Goal: Task Accomplishment & Management: Manage account settings

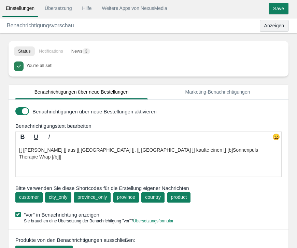
click at [269, 24] on input "Anzeigen" at bounding box center [274, 26] width 29 height 12
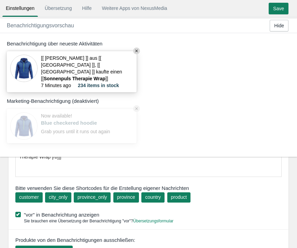
click at [93, 85] on span "234 items in stock" at bounding box center [98, 85] width 41 height 7
type input "Show"
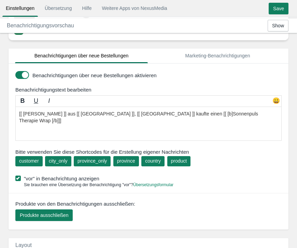
scroll to position [38, 0]
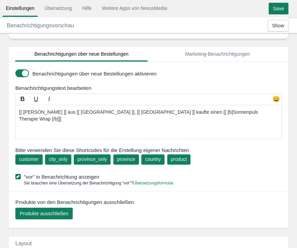
click at [24, 111] on textarea "[[ Thomas A. ]] aus [[ Berlin ]], [[ Deutschland ]] kaufte einen [[ [b]Sonnenpu…" at bounding box center [148, 122] width 266 height 34
click at [48, 112] on textarea "[[ Thomas A. ]] aus [[ Berlin ]], [[ Deutschland ]] kaufte einen [[ [b]Sonnenpu…" at bounding box center [148, 122] width 266 height 34
click at [57, 112] on textarea "[[ Thomas A. ]] aus [[ Berlin ]], [[ Deutschland ]] kaufte einen [[ [b]Sonnenpu…" at bounding box center [148, 122] width 266 height 34
click at [70, 111] on textarea "[[ Thomas A. ]] aus [[ Berlin ]], [[ Deutschland ]] kaufte einen [[ [b]Sonnenpu…" at bounding box center [148, 122] width 266 height 34
click at [73, 112] on textarea "[[ Thomas A. ]] aus [[ Berlin ]], [[ Deutschland ]] kaufte einen [[ [b]Sonnenpu…" at bounding box center [148, 122] width 266 height 34
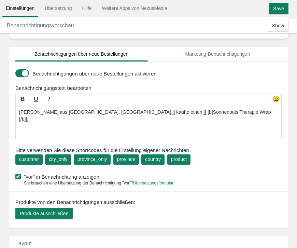
click at [102, 112] on textarea "[[ Thomas A. ]] aus [[ Berlin ]], [[ Deutschland ]] kaufte einen [[ [b]Sonnenpu…" at bounding box center [148, 122] width 266 height 34
click at [137, 111] on textarea "[[ Thomas A. ]] aus [[ Berlin ]], [[ Deutschland ]] kaufte einen [[ [b]Sonnenpu…" at bounding box center [148, 122] width 266 height 34
click at [198, 112] on textarea "[[ Thomas A. ]] aus [[ Berlin ]], [[ Deutschland ]] kaufte einen [[ [b]Sonnenpu…" at bounding box center [148, 122] width 266 height 34
drag, startPoint x: 126, startPoint y: 112, endPoint x: 187, endPoint y: 114, distance: 60.5
click at [187, 114] on textarea "[[ Thomas A. ]] aus [[ Berlin ]], [[ Deutschland ]] kaufte einen [[ [b]Sonnenpu…" at bounding box center [148, 122] width 266 height 34
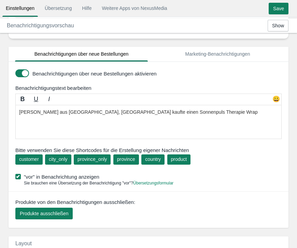
click at [21, 98] on b "B" at bounding box center [22, 99] width 4 height 7
type textarea "Thomas A. aus Berlin, Deutschland kaufte einen [b]Sonnenpuls Therapie Wrap[/b]"
click at [231, 128] on textarea "[[ Thomas A. ]] aus [[ Berlin ]], [[ Deutschland ]] kaufte einen [[ [b]Sonnenpu…" at bounding box center [148, 122] width 266 height 34
click at [161, 134] on textarea "[[ Thomas A. ]] aus [[ Berlin ]], [[ Deutschland ]] kaufte einen [[ [b]Sonnenpu…" at bounding box center [148, 122] width 266 height 34
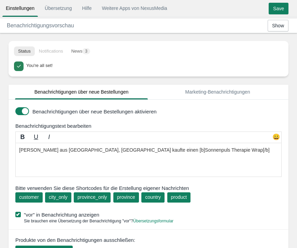
scroll to position [0, 0]
click at [276, 24] on input "Show" at bounding box center [278, 26] width 21 height 12
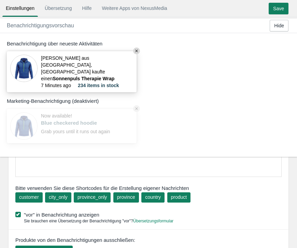
click at [136, 51] on circle at bounding box center [136, 50] width 7 height 7
type input "Show"
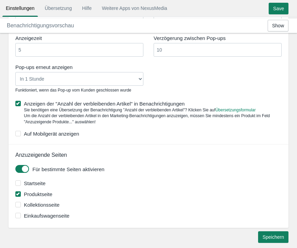
scroll to position [479, 0]
click at [20, 131] on span at bounding box center [17, 133] width 5 height 5
click at [79, 132] on input "Auf Mobilgerät anzeigen" at bounding box center [79, 132] width 0 height 0
click at [270, 232] on input "Speichern" at bounding box center [273, 237] width 30 height 12
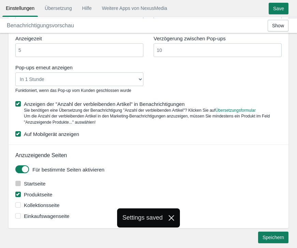
click at [18, 181] on span at bounding box center [17, 183] width 5 height 5
click at [45, 181] on input "Startseite" at bounding box center [45, 181] width 0 height 0
click at [272, 234] on input "Speichern" at bounding box center [273, 237] width 30 height 12
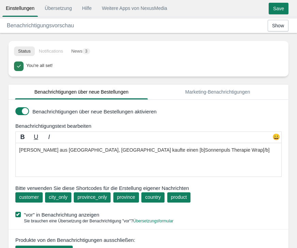
scroll to position [0, 0]
click at [277, 5] on input "Save" at bounding box center [279, 9] width 20 height 12
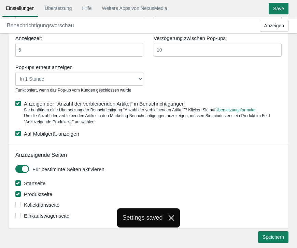
scroll to position [479, 0]
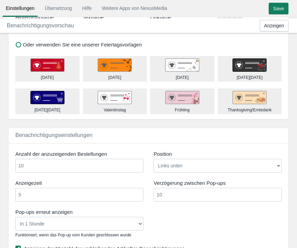
scroll to position [324, 0]
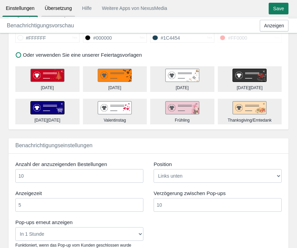
click at [60, 10] on link "Übersetzung" at bounding box center [58, 8] width 34 height 12
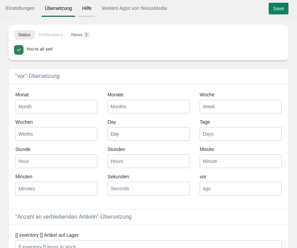
click at [84, 8] on link "Hilfe" at bounding box center [87, 8] width 16 height 12
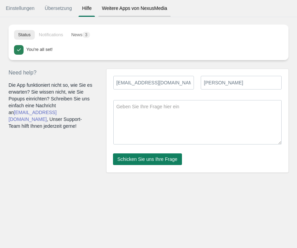
click at [123, 8] on link "Weitere Apps von NexusMedia" at bounding box center [134, 8] width 72 height 12
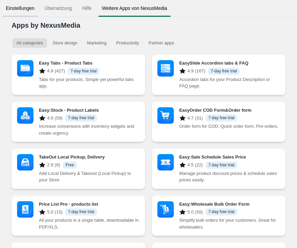
click at [30, 3] on link "Einstellungen" at bounding box center [20, 8] width 36 height 12
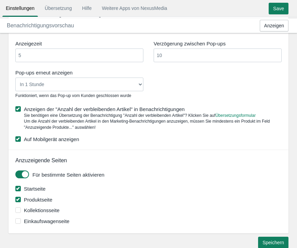
scroll to position [473, 0]
click at [186, 170] on div "Für bestimmte Seiten aktivieren" at bounding box center [157, 176] width 251 height 12
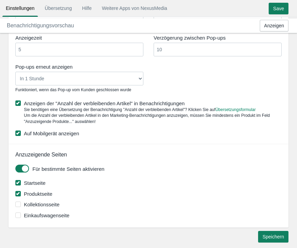
scroll to position [479, 0]
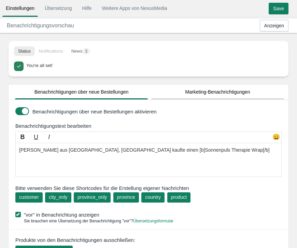
click at [212, 91] on link "Marketing-Benachrichtigungen" at bounding box center [217, 92] width 133 height 15
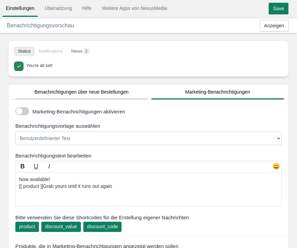
click at [81, 87] on link "Benachrichtigungen über neue Bestellungen" at bounding box center [81, 92] width 133 height 15
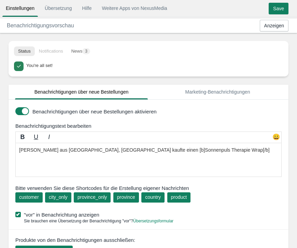
click at [54, 51] on li "Notifications" at bounding box center [51, 51] width 32 height 10
click at [79, 51] on button "News 3" at bounding box center [80, 51] width 27 height 10
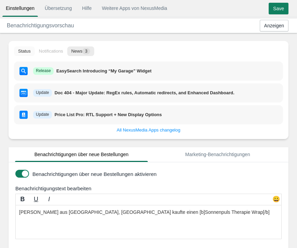
click at [30, 48] on button "Status" at bounding box center [24, 51] width 21 height 10
